Goal: Communication & Community: Answer question/provide support

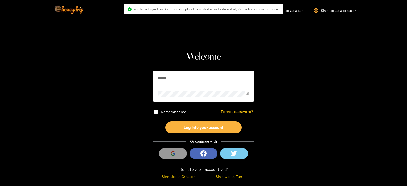
drag, startPoint x: 182, startPoint y: 78, endPoint x: 95, endPoint y: 90, distance: 87.6
click at [95, 90] on section "Welcome ******* Remember me Forgot password? Log into your account Or continue …" at bounding box center [203, 90] width 407 height 181
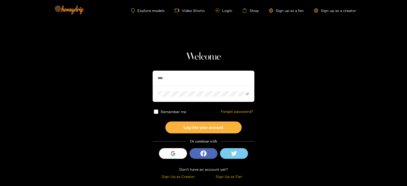
type input "**********"
click at [166, 122] on button "Log into your account" at bounding box center [204, 128] width 76 height 12
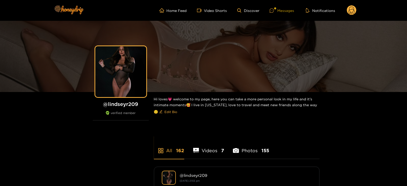
click at [278, 9] on div "Messages" at bounding box center [281, 11] width 24 height 6
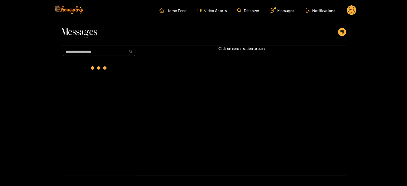
click at [108, 63] on div at bounding box center [99, 68] width 20 height 20
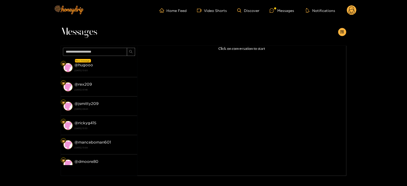
click at [108, 63] on div "@ hugooo 6 October 2025 13:03" at bounding box center [105, 67] width 60 height 11
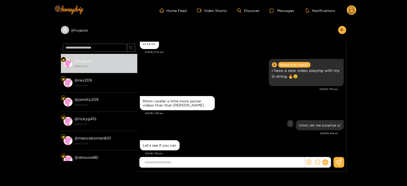
scroll to position [531, 0]
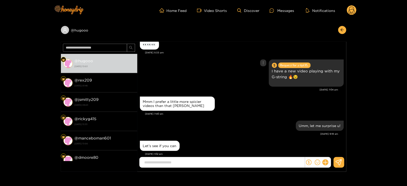
click at [280, 79] on div "Request for a tip 13 $. I have a new video playing with my G-string 🔥😉" at bounding box center [306, 73] width 75 height 27
click at [273, 69] on p "I have a new video playing with my G-string 🔥😉" at bounding box center [306, 74] width 69 height 12
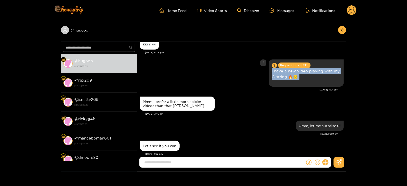
click at [273, 69] on p "I have a new video playing with my G-string 🔥😉" at bounding box center [306, 74] width 69 height 12
copy p "I have a new video playing with my G-string 🔥😉"
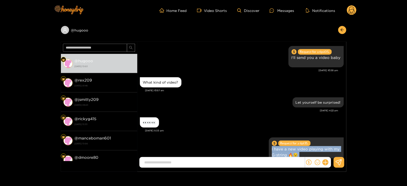
scroll to position [560, 0]
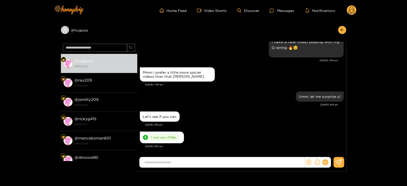
click at [169, 161] on input at bounding box center [223, 163] width 163 height 8
paste input "**********"
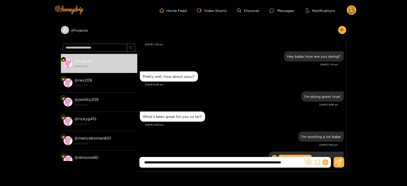
scroll to position [705, 0]
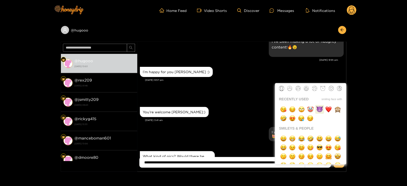
click at [320, 111] on img "button" at bounding box center [319, 109] width 6 height 6
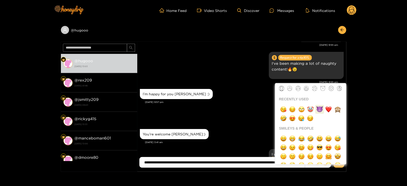
type input "**********"
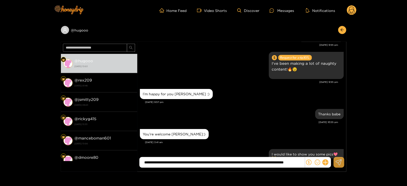
scroll to position [727, 0]
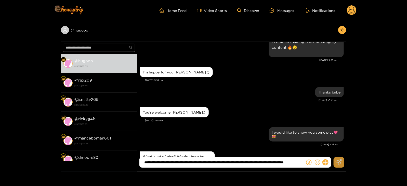
click at [339, 166] on button at bounding box center [338, 162] width 11 height 11
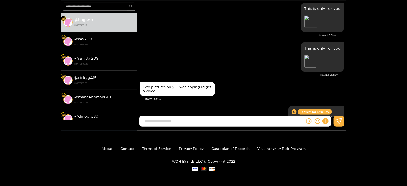
scroll to position [0, 0]
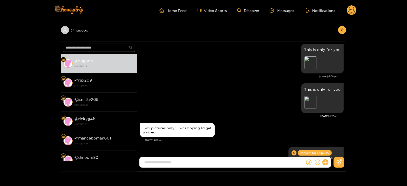
click at [351, 10] on circle at bounding box center [352, 10] width 10 height 10
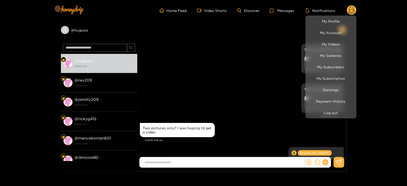
click at [234, 95] on div at bounding box center [203, 93] width 407 height 186
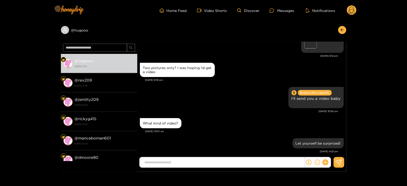
scroll to position [2210, 0]
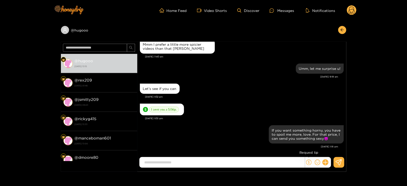
click at [309, 164] on icon "dollar" at bounding box center [309, 163] width 6 height 6
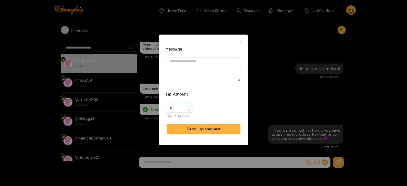
click at [179, 107] on input "*" at bounding box center [179, 108] width 25 height 10
type input "**"
click at [187, 60] on textarea "Message" at bounding box center [204, 70] width 74 height 24
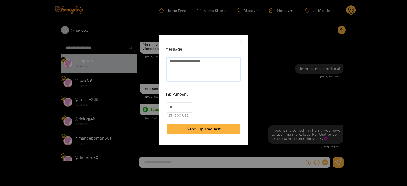
paste textarea "****"
type textarea "**********"
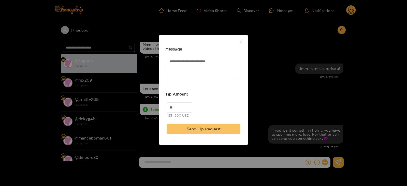
click at [193, 129] on span "Send Tip Request" at bounding box center [204, 129] width 34 height 6
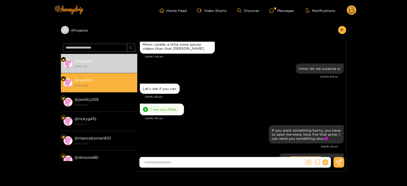
click at [112, 84] on strong "3 October 2025 01:46" at bounding box center [105, 86] width 60 height 5
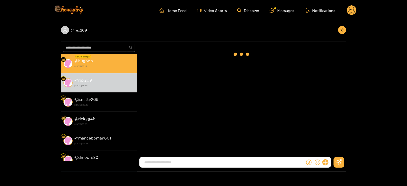
click at [100, 59] on div "@ hugooo 6 October 2025 13:15" at bounding box center [105, 63] width 60 height 11
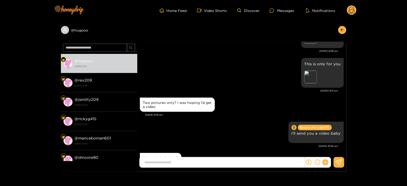
scroll to position [348, 0]
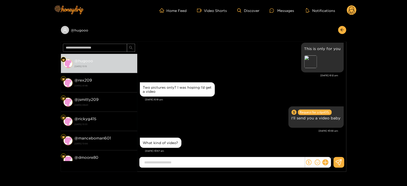
click at [356, 11] on circle at bounding box center [352, 10] width 10 height 10
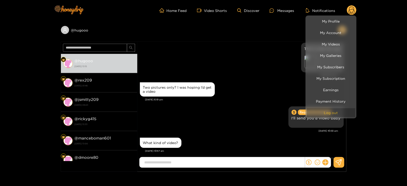
click at [322, 113] on button "Log out" at bounding box center [331, 112] width 48 height 9
